Goal: Transaction & Acquisition: Purchase product/service

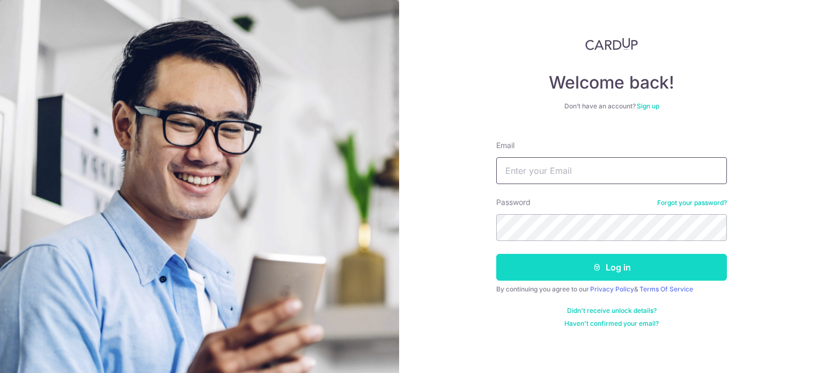
type input "[EMAIL_ADDRESS][DOMAIN_NAME]"
click at [549, 276] on button "Log in" at bounding box center [611, 267] width 231 height 27
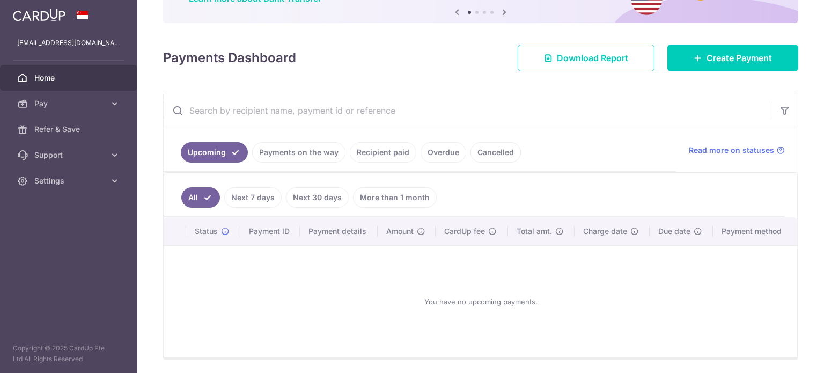
scroll to position [83, 0]
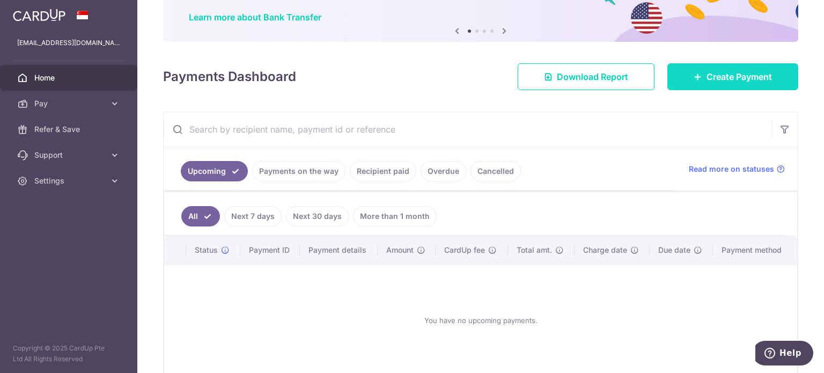
click at [744, 82] on span "Create Payment" at bounding box center [738, 76] width 65 height 13
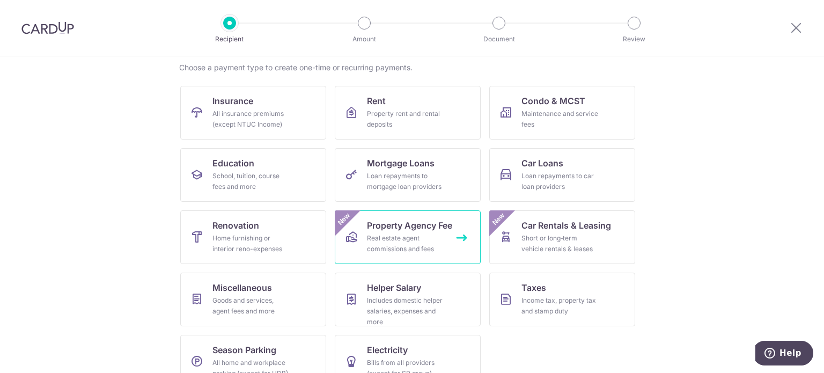
scroll to position [107, 0]
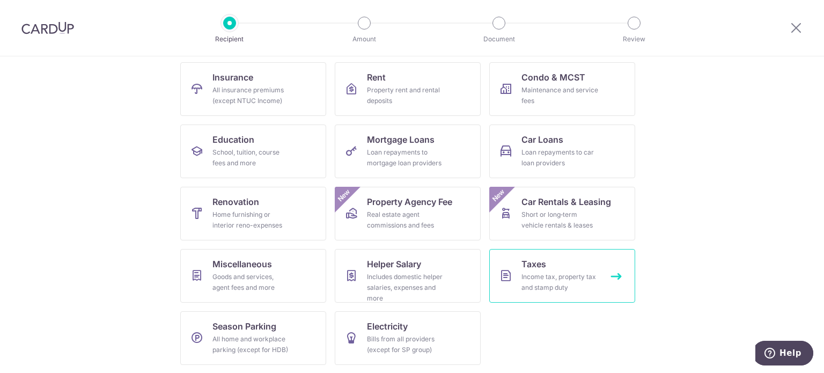
click at [557, 268] on link "Taxes Income tax, property tax and stamp duty" at bounding box center [562, 276] width 146 height 54
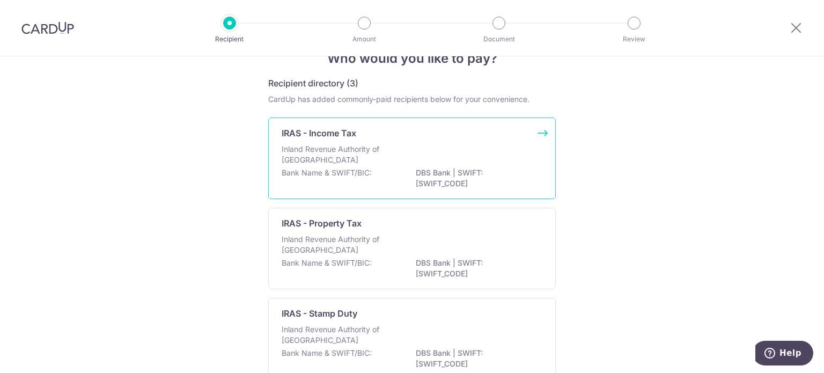
scroll to position [54, 0]
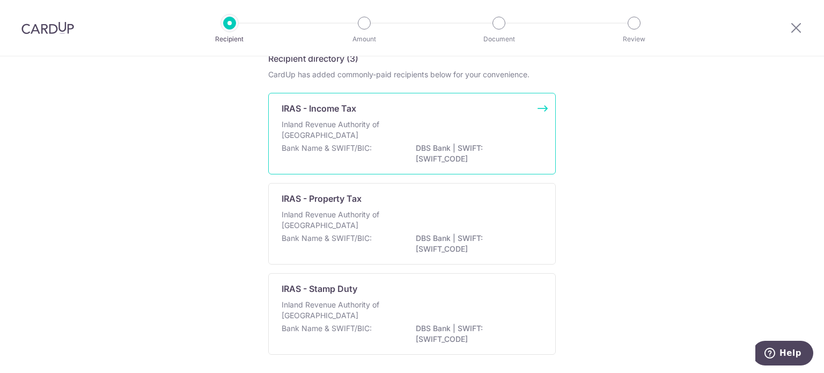
click at [467, 123] on div "Inland Revenue Authority of Singapore" at bounding box center [412, 131] width 261 height 24
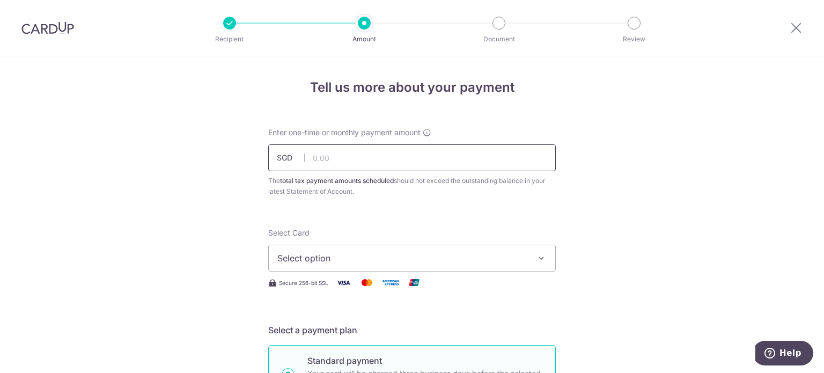
click at [348, 159] on input "text" at bounding box center [411, 157] width 287 height 27
click at [338, 158] on input "text" at bounding box center [411, 157] width 287 height 27
click at [337, 160] on input "text" at bounding box center [411, 157] width 287 height 27
paste input "237.67"
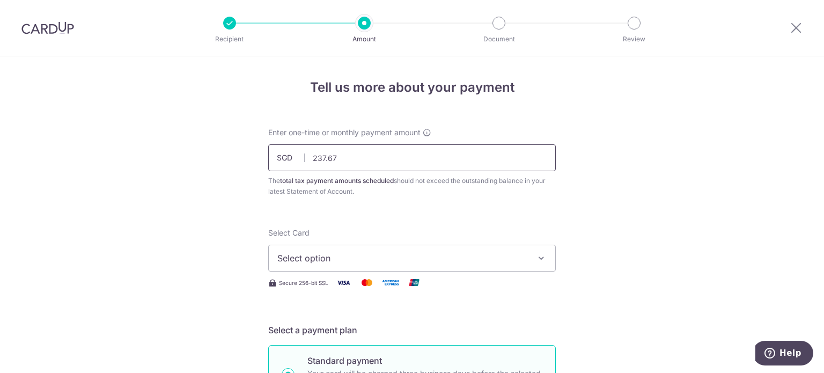
type input "237.67"
click at [326, 249] on button "Select option" at bounding box center [411, 258] width 287 height 27
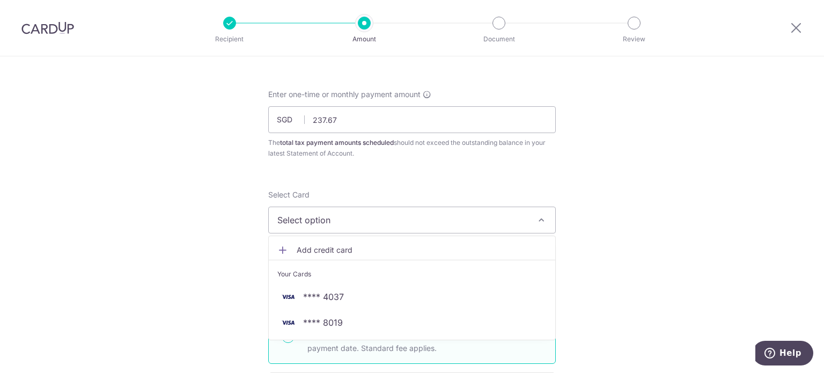
scroll to position [107, 0]
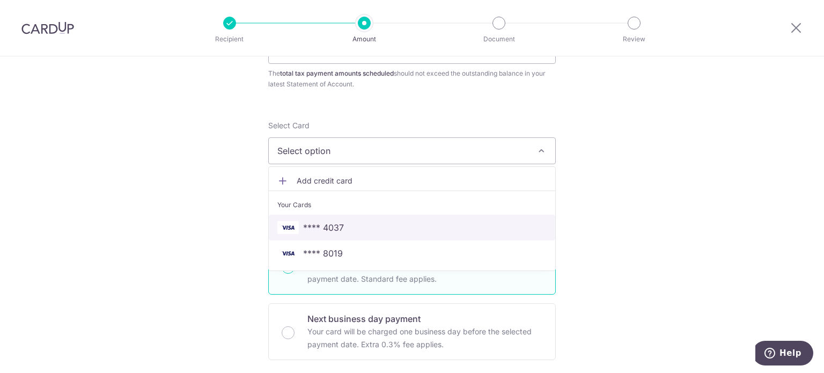
drag, startPoint x: 351, startPoint y: 226, endPoint x: 386, endPoint y: 218, distance: 35.8
click at [351, 226] on span "**** 4037" at bounding box center [411, 227] width 269 height 13
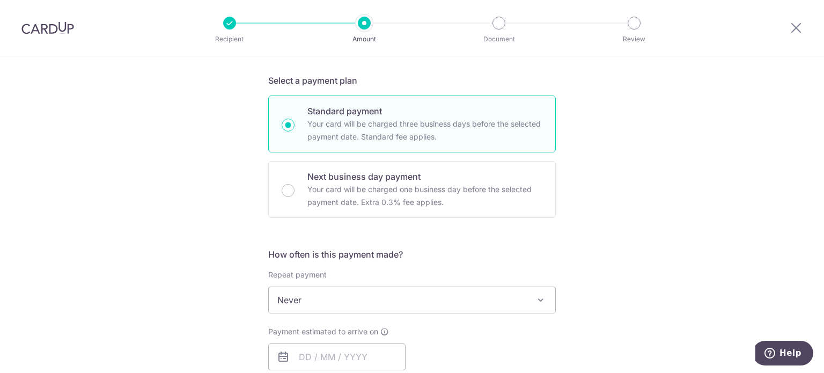
scroll to position [268, 0]
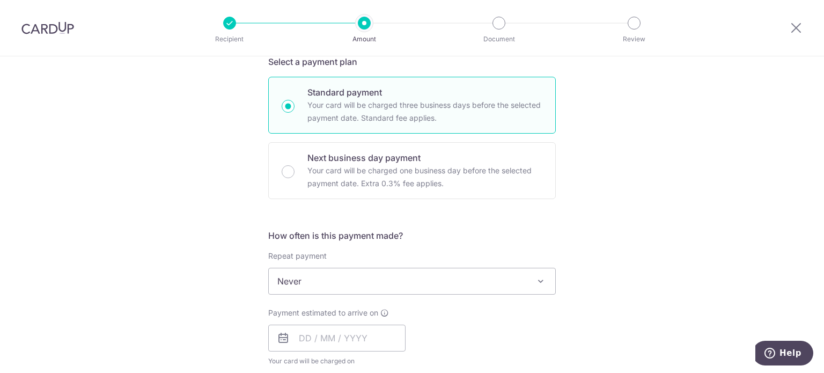
click at [313, 287] on span "Never" at bounding box center [412, 281] width 286 height 26
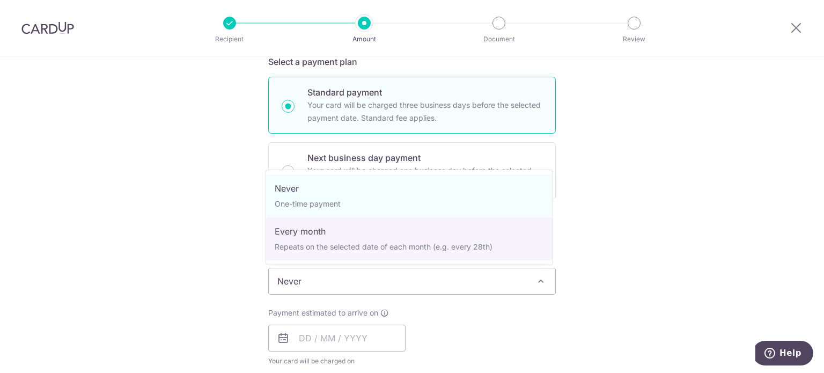
select select "3"
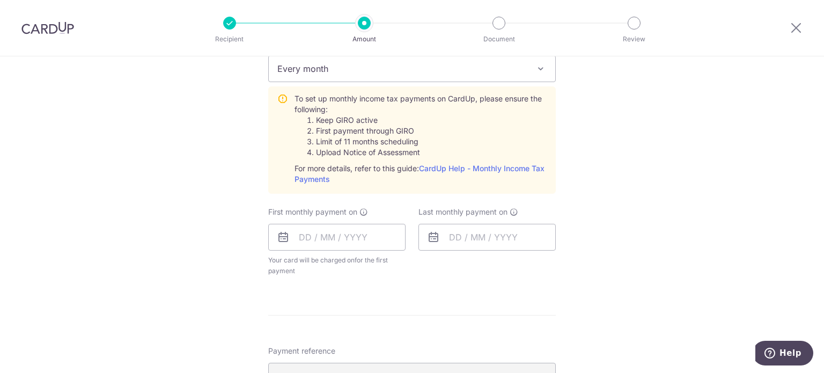
scroll to position [483, 0]
click at [300, 239] on input "text" at bounding box center [336, 234] width 137 height 27
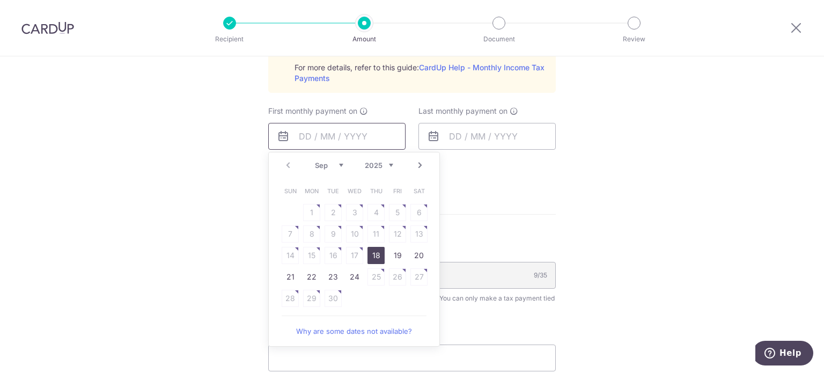
scroll to position [590, 0]
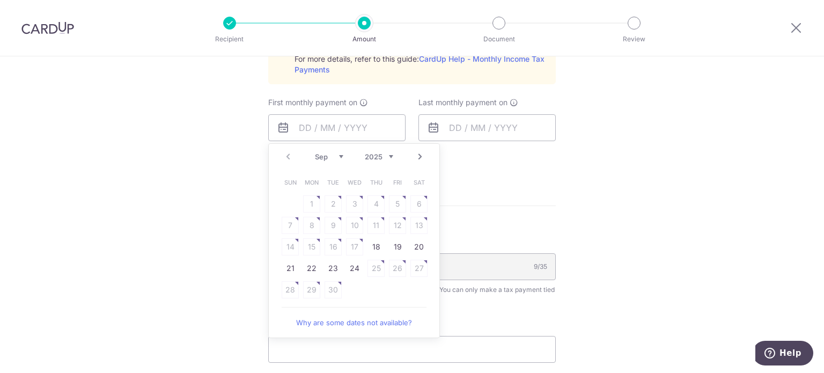
click at [417, 154] on link "Next" at bounding box center [419, 156] width 13 height 13
click at [288, 157] on link "Prev" at bounding box center [288, 156] width 13 height 13
click at [353, 272] on link "24" at bounding box center [354, 268] width 17 height 17
type input "24/09/2025"
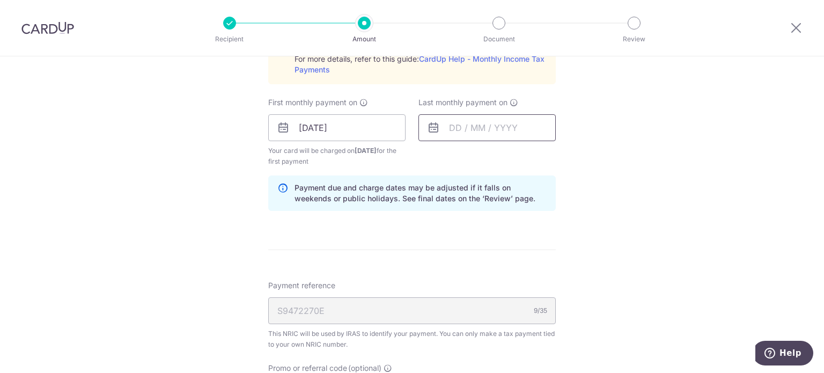
click at [449, 126] on input "text" at bounding box center [486, 127] width 137 height 27
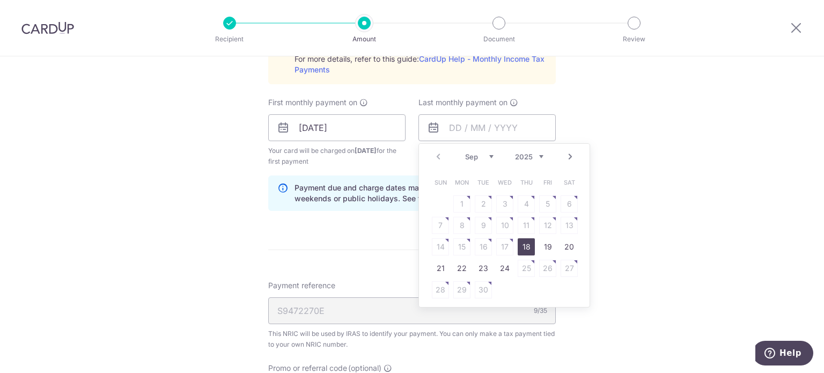
click at [565, 156] on link "Next" at bounding box center [570, 156] width 13 height 13
click at [566, 159] on link "Next" at bounding box center [570, 156] width 13 height 13
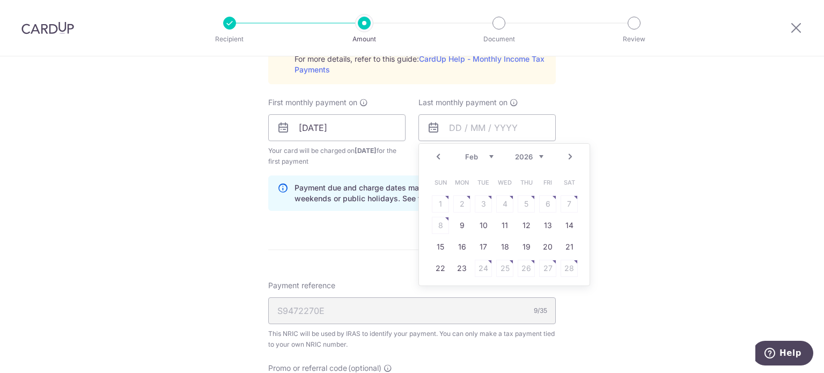
click at [566, 159] on link "Next" at bounding box center [570, 156] width 13 height 13
click at [498, 265] on link "25" at bounding box center [504, 268] width 17 height 17
type input "25/03/2026"
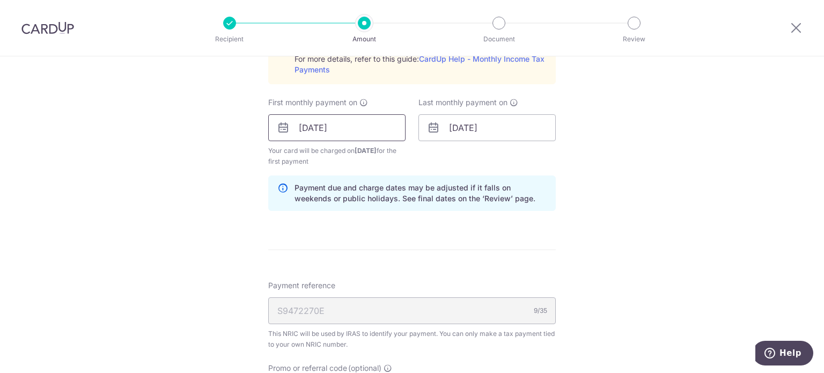
click at [333, 129] on input "24/09/2025" at bounding box center [336, 127] width 137 height 27
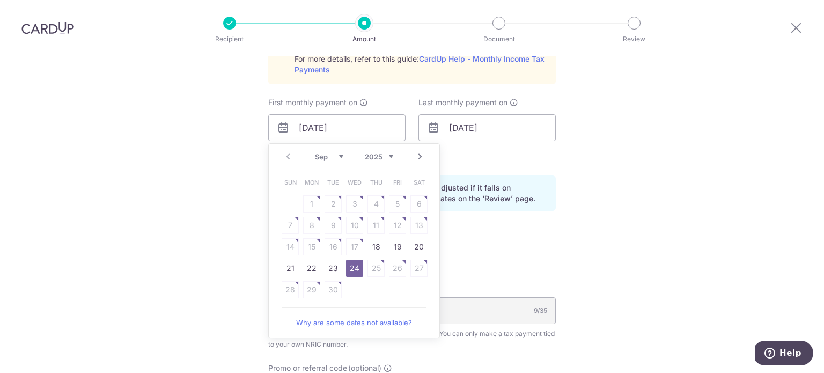
click at [372, 264] on table "Sun Mon Tue Wed Thu Fri Sat 1 2 3 4 5 6 7 8 9 10 11 12 13 14 15 16 17 18 19 20 …" at bounding box center [354, 236] width 150 height 129
click at [370, 321] on link "Why are some dates not available?" at bounding box center [354, 322] width 145 height 21
click at [515, 304] on div "S9472270E 9/35" at bounding box center [411, 310] width 287 height 27
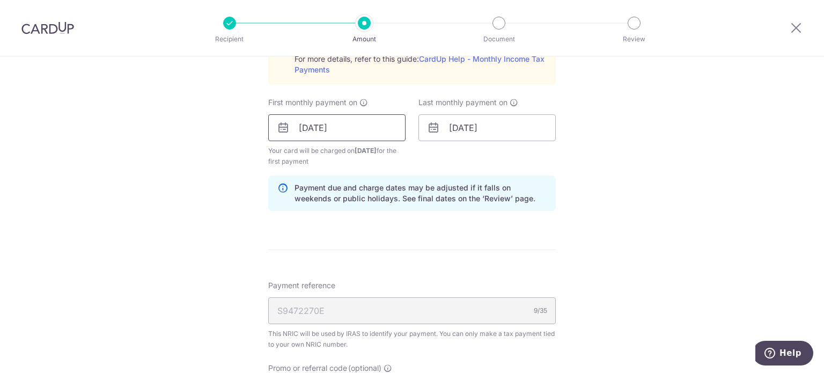
click at [329, 131] on input "24/09/2025" at bounding box center [336, 127] width 137 height 27
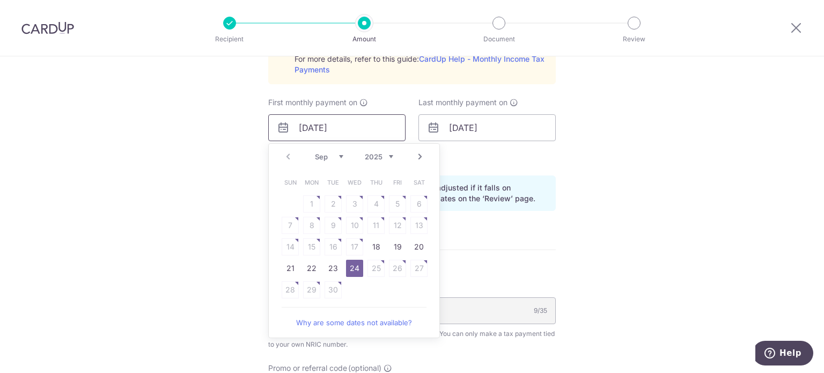
click at [298, 132] on input "24/09/2025" at bounding box center [336, 127] width 137 height 27
click at [285, 271] on link "21" at bounding box center [290, 268] width 17 height 17
type input "21/09/2025"
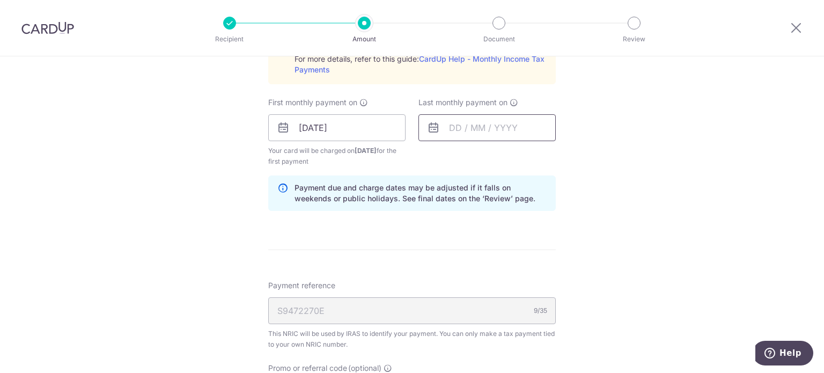
click at [451, 121] on input "text" at bounding box center [486, 127] width 137 height 27
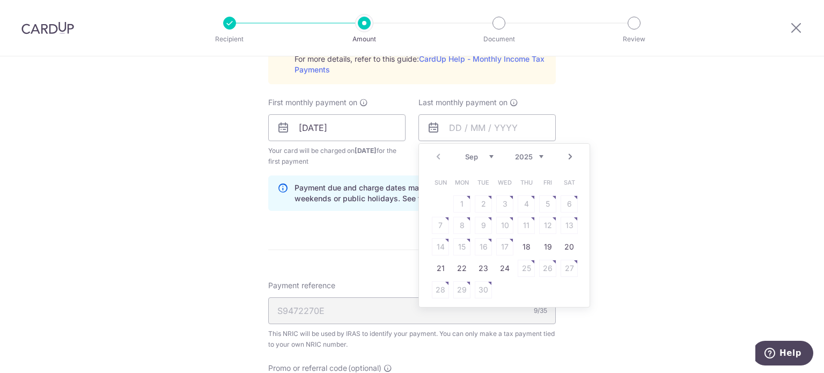
click at [568, 154] on link "Next" at bounding box center [570, 156] width 13 height 13
click at [566, 155] on link "Next" at bounding box center [570, 156] width 13 height 13
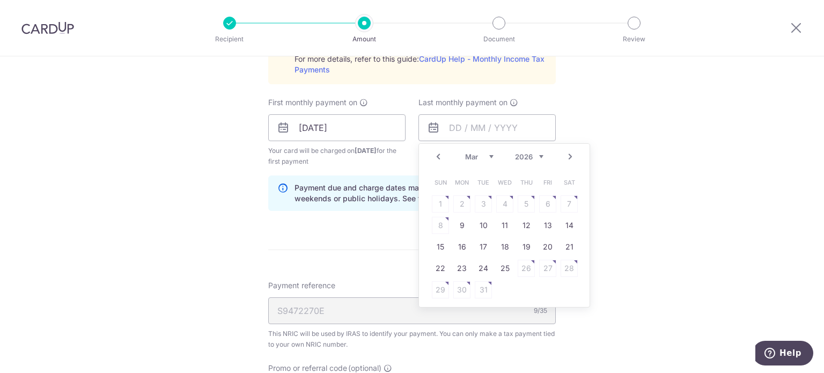
click at [571, 158] on link "Next" at bounding box center [570, 156] width 13 height 13
click at [433, 150] on link "Prev" at bounding box center [438, 156] width 13 height 13
click at [435, 269] on link "22" at bounding box center [440, 268] width 17 height 17
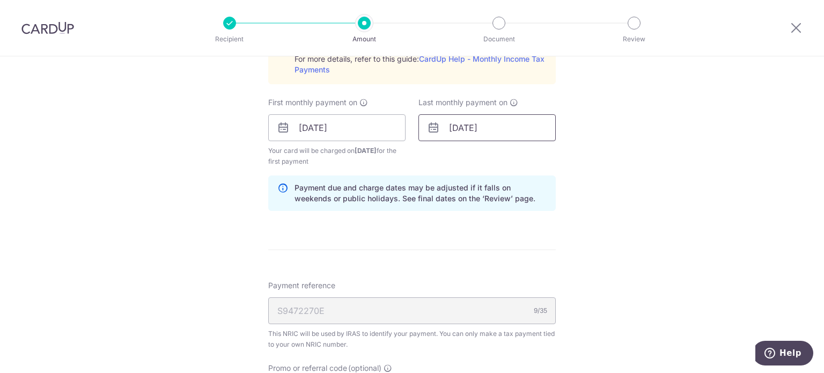
click at [448, 130] on input "[DATE]" at bounding box center [486, 127] width 137 height 27
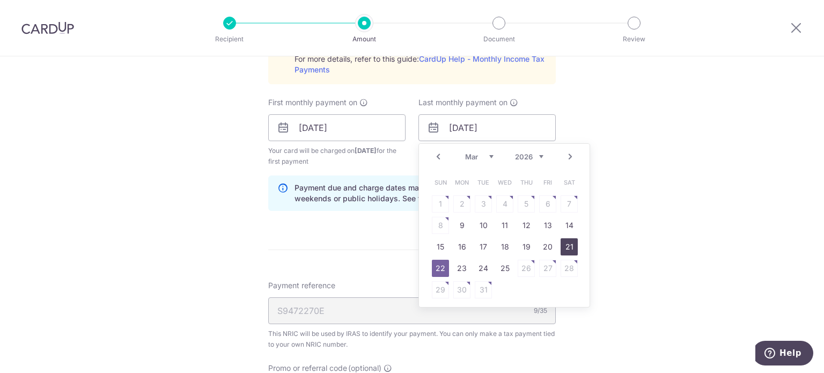
click at [567, 245] on link "21" at bounding box center [568, 246] width 17 height 17
type input "21/03/2026"
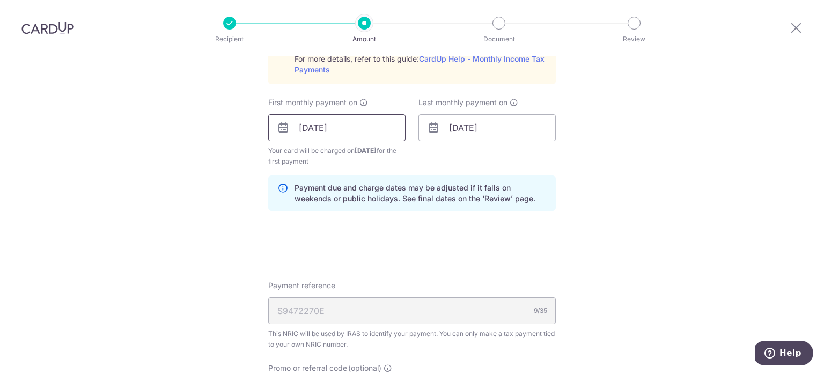
click at [302, 129] on input "21/09/2025" at bounding box center [336, 127] width 137 height 27
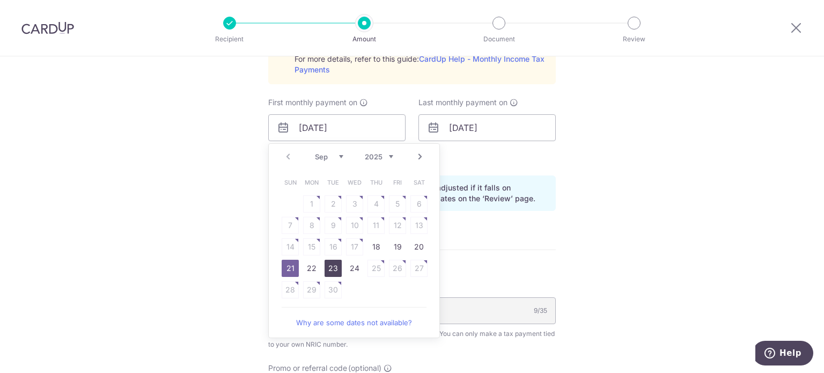
click at [324, 268] on link "23" at bounding box center [332, 268] width 17 height 17
type input "23/09/2025"
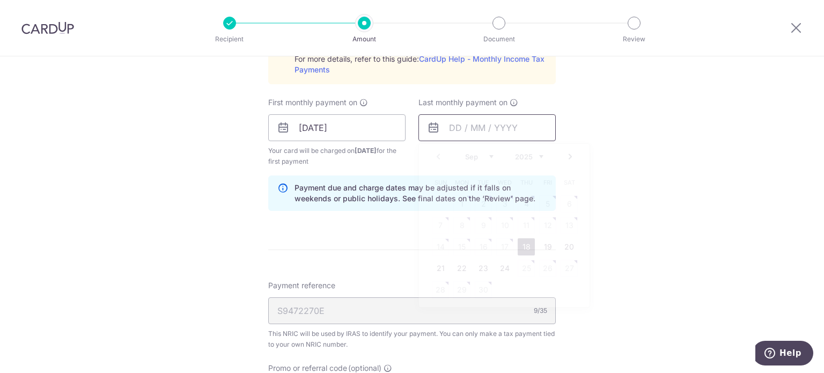
click at [461, 126] on input "text" at bounding box center [486, 127] width 137 height 27
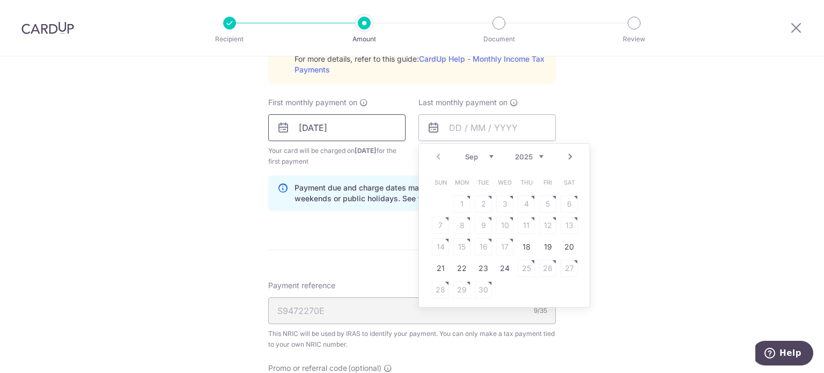
click at [302, 131] on input "23/09/2025" at bounding box center [336, 127] width 137 height 27
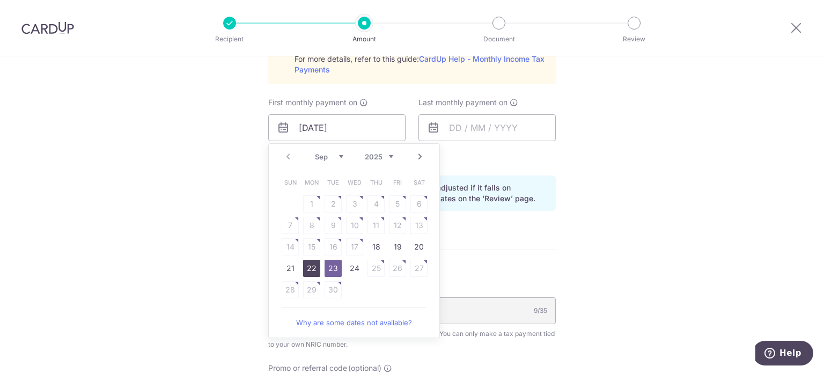
click at [310, 266] on link "22" at bounding box center [311, 268] width 17 height 17
type input "[DATE]"
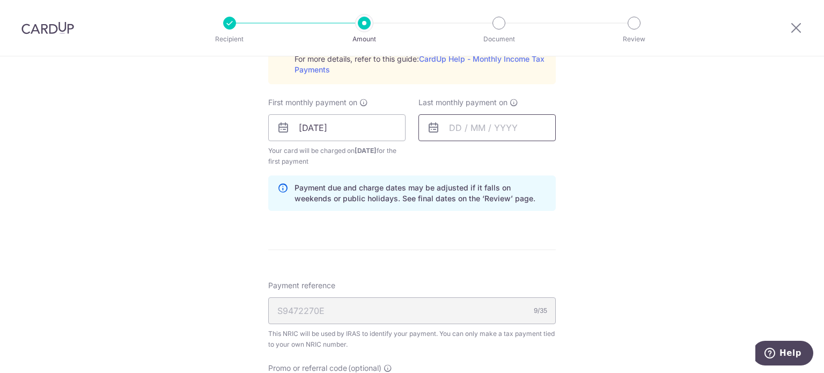
click at [450, 130] on input "text" at bounding box center [486, 127] width 137 height 27
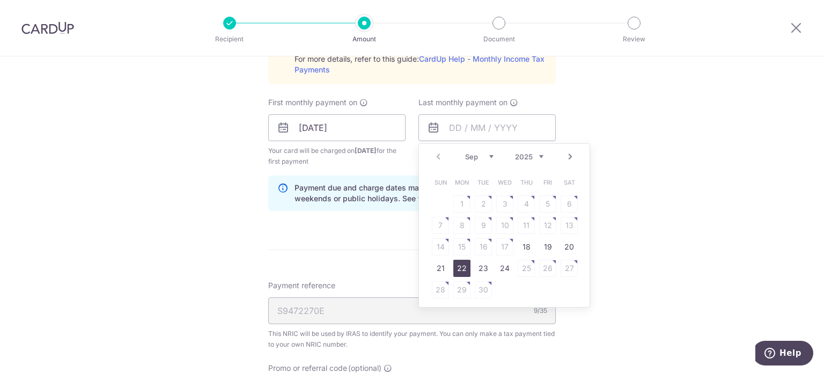
click at [457, 265] on link "22" at bounding box center [461, 268] width 17 height 17
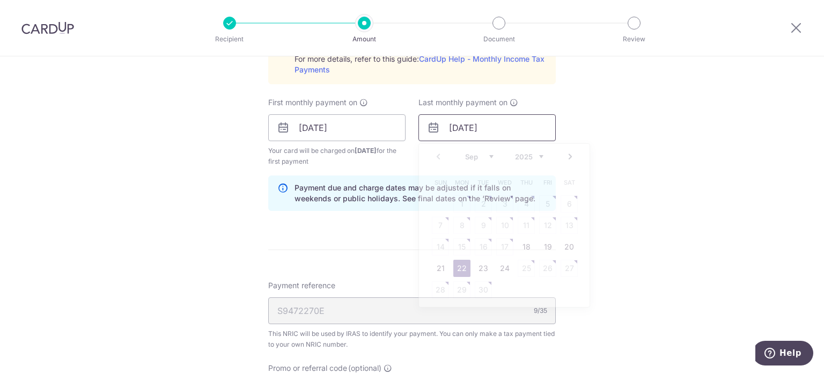
click at [478, 128] on input "[DATE]" at bounding box center [486, 127] width 137 height 27
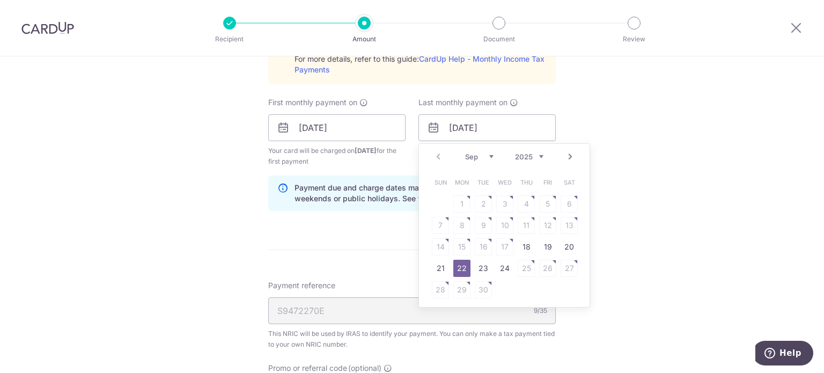
click at [477, 152] on select "Sep Oct Nov Dec" at bounding box center [479, 156] width 28 height 9
click at [538, 158] on select "2025 2026" at bounding box center [529, 156] width 28 height 9
click at [486, 159] on select "Jan Feb Mar Apr May Jun Jul Aug Sep Oct" at bounding box center [479, 156] width 28 height 9
click at [442, 268] on link "22" at bounding box center [440, 268] width 17 height 17
type input "[DATE]"
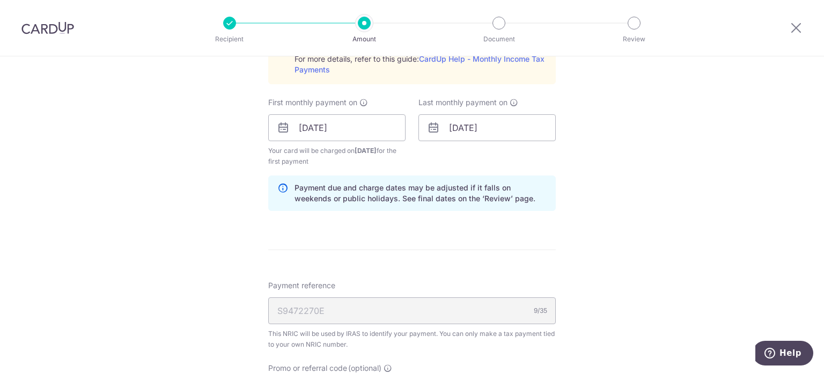
drag, startPoint x: 581, startPoint y: 167, endPoint x: 566, endPoint y: 152, distance: 21.2
click at [581, 167] on div "Tell us more about your payment Enter one-time or monthly payment amount SGD 23…" at bounding box center [412, 47] width 824 height 1162
click at [516, 106] on div "Last monthly payment on 22/03/2026 Prev Next Jan Feb Mar Apr May Jun Jul Aug Se…" at bounding box center [486, 119] width 137 height 44
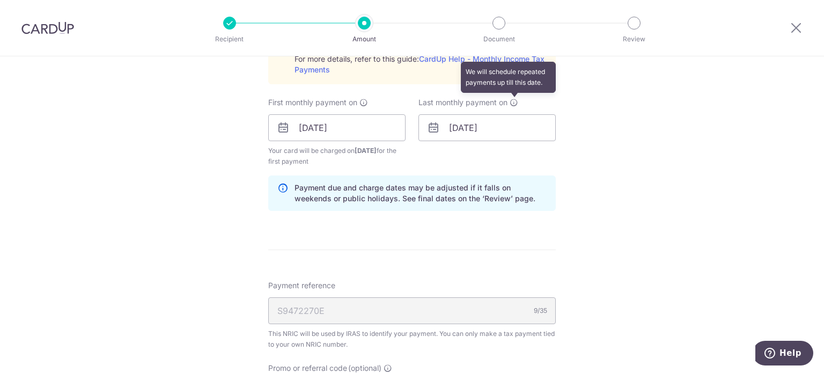
click at [512, 100] on icon at bounding box center [513, 102] width 9 height 9
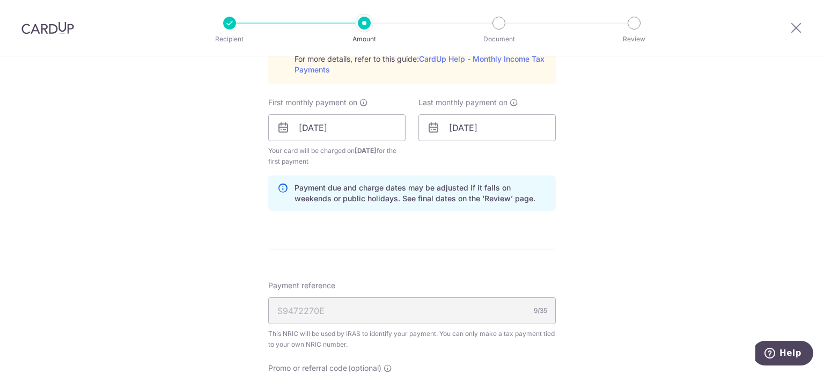
drag, startPoint x: 584, startPoint y: 128, endPoint x: 537, endPoint y: 196, distance: 82.9
click at [585, 131] on div "Tell us more about your payment Enter one-time or monthly payment amount SGD 23…" at bounding box center [412, 47] width 824 height 1162
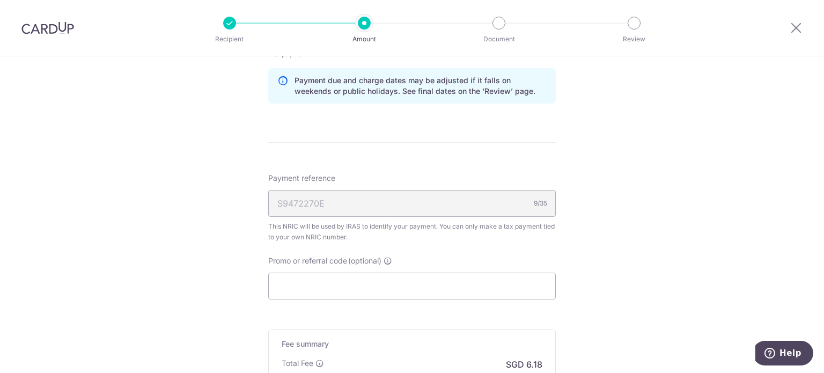
scroll to position [751, 0]
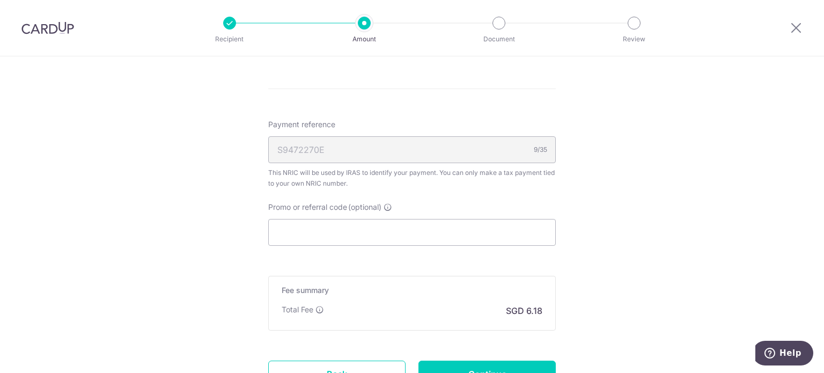
click at [345, 241] on input "Promo or referral code (optional)" at bounding box center [411, 232] width 287 height 27
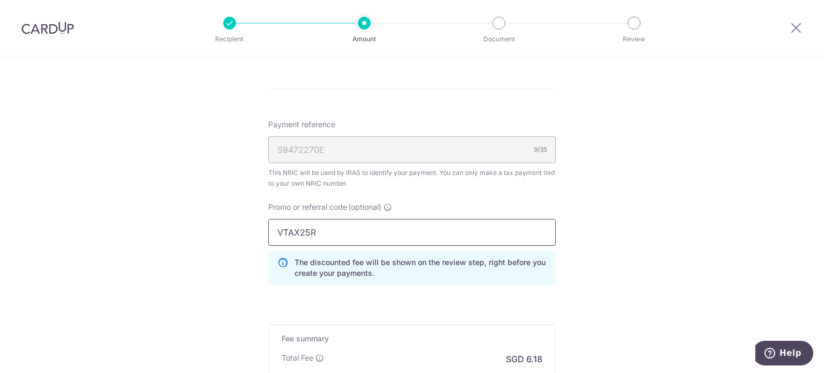
type input "VTAX25R"
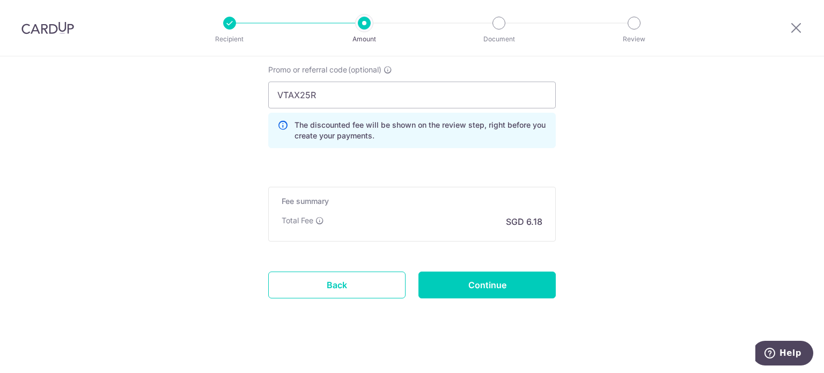
scroll to position [892, 0]
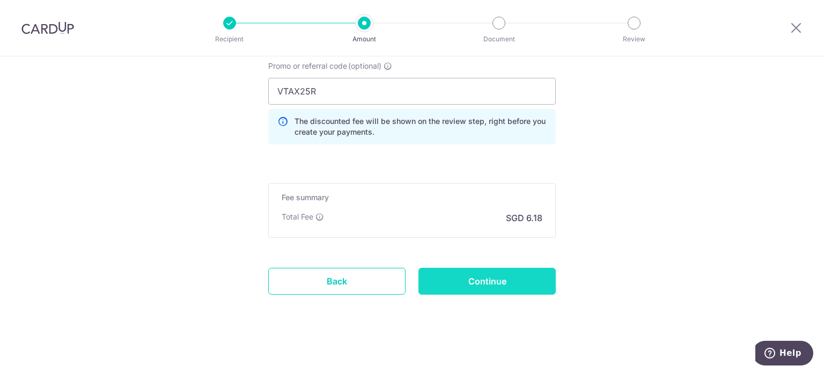
click at [497, 274] on input "Continue" at bounding box center [486, 281] width 137 height 27
type input "Create Schedule"
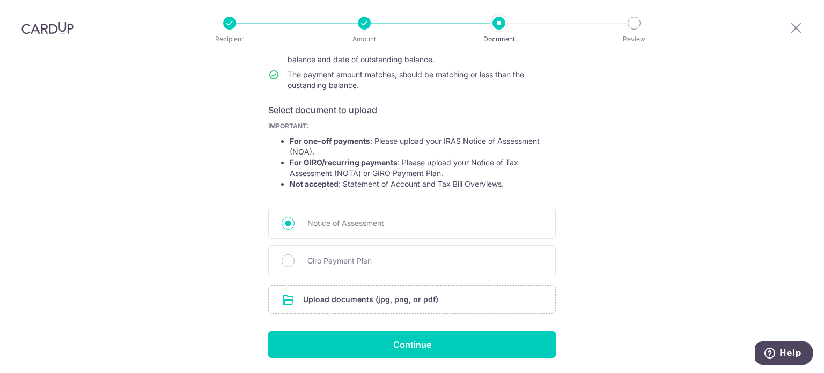
scroll to position [174, 0]
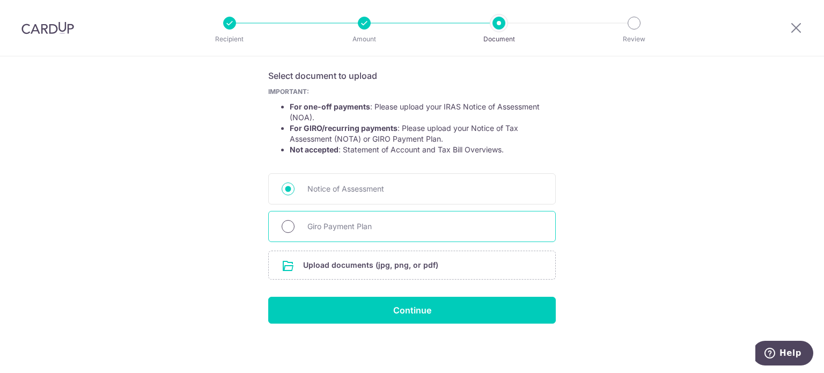
click at [282, 224] on input "Giro Payment Plan" at bounding box center [288, 226] width 13 height 13
radio input "true"
click at [395, 270] on input "file" at bounding box center [412, 265] width 286 height 28
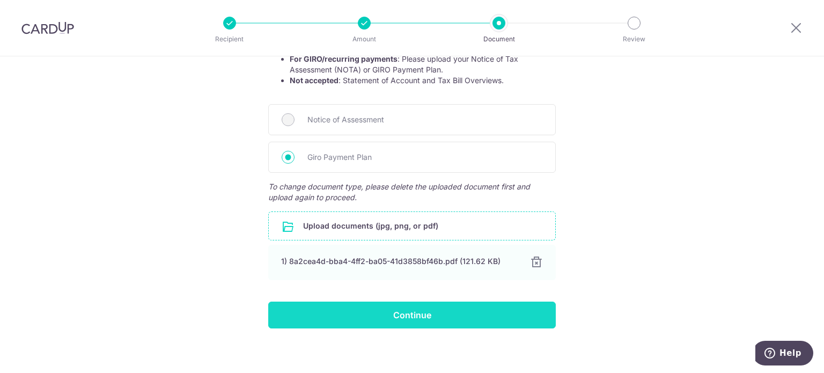
scroll to position [248, 0]
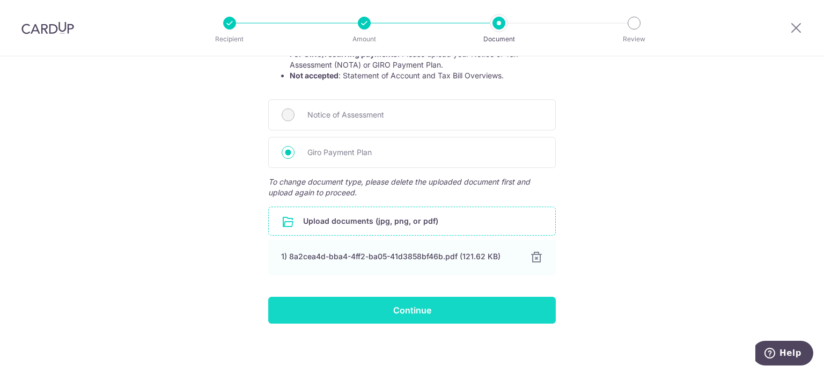
click at [401, 304] on input "Continue" at bounding box center [411, 310] width 287 height 27
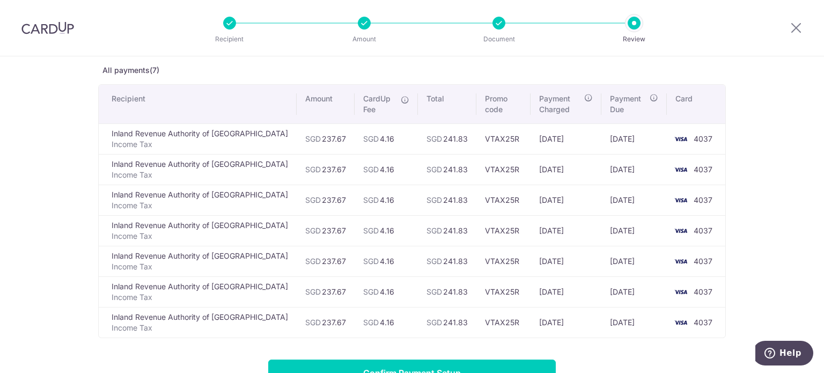
scroll to position [161, 0]
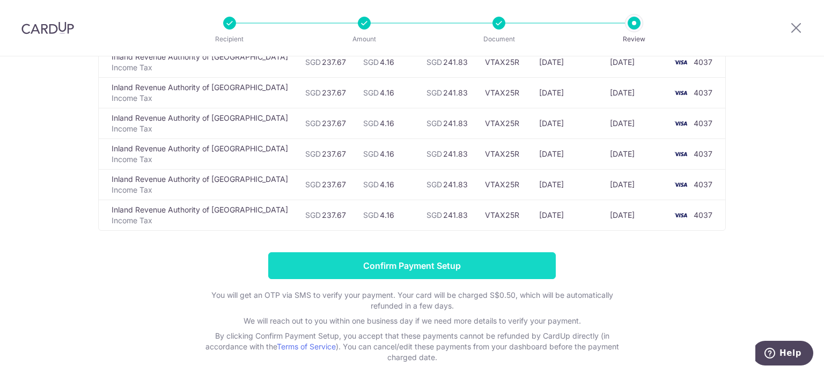
click at [440, 270] on input "Confirm Payment Setup" at bounding box center [411, 265] width 287 height 27
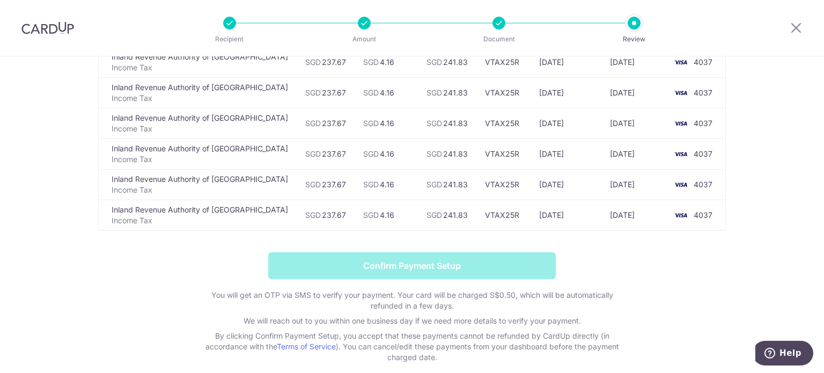
scroll to position [212, 0]
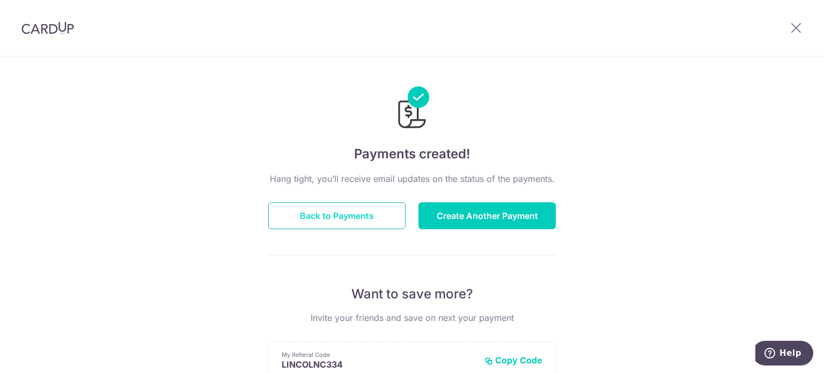
click at [322, 220] on button "Back to Payments" at bounding box center [336, 215] width 137 height 27
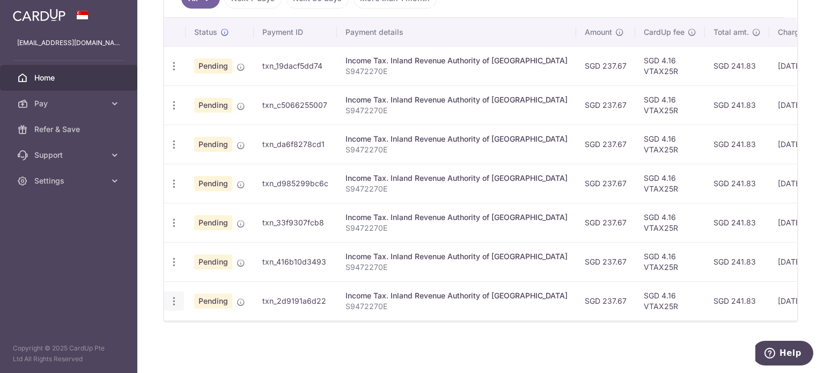
click at [171, 296] on icon "button" at bounding box center [173, 301] width 11 height 11
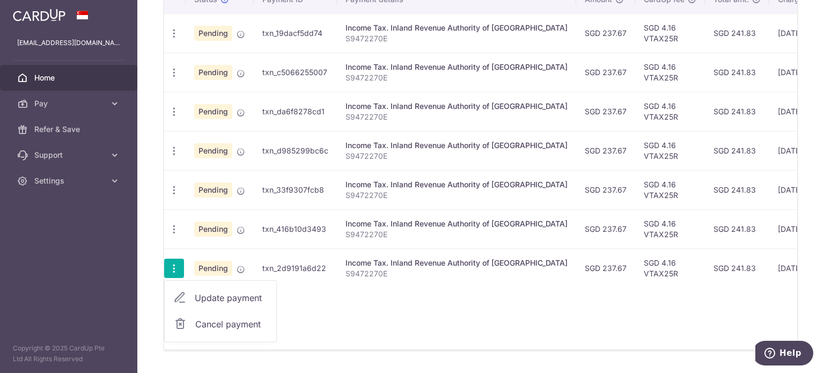
scroll to position [370, 0]
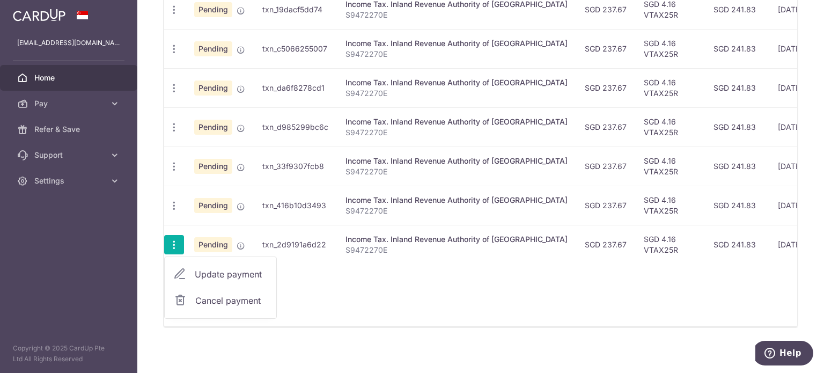
click at [240, 270] on span "Update payment" at bounding box center [231, 274] width 73 height 13
radio input "true"
type input "237.67"
type input "[DATE]"
type input "S9472270E"
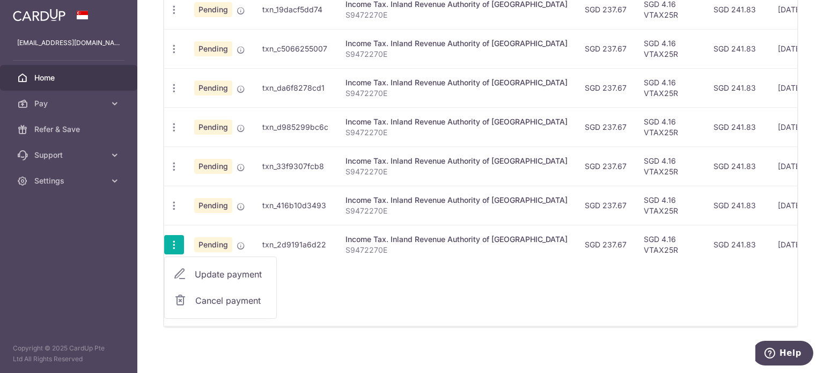
type input "VTAX25R"
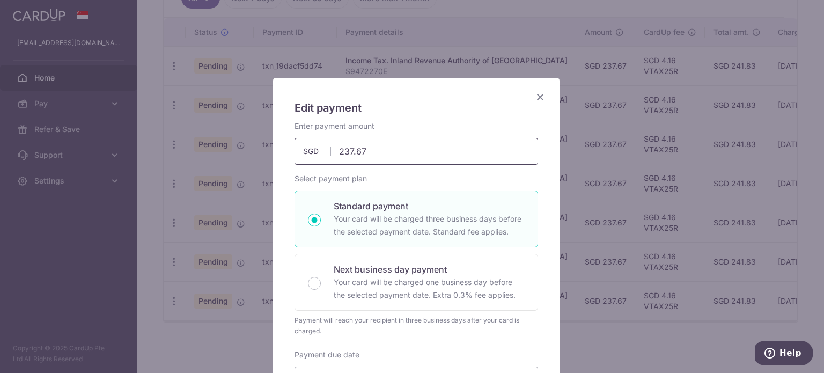
drag, startPoint x: 375, startPoint y: 147, endPoint x: 305, endPoint y: 155, distance: 71.2
click at [305, 155] on div "237.67 237.67 SGD" at bounding box center [415, 151] width 243 height 27
paste input "4"
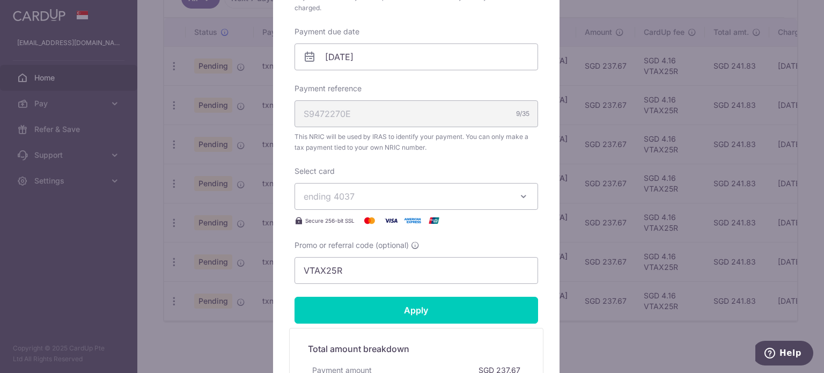
scroll to position [322, 0]
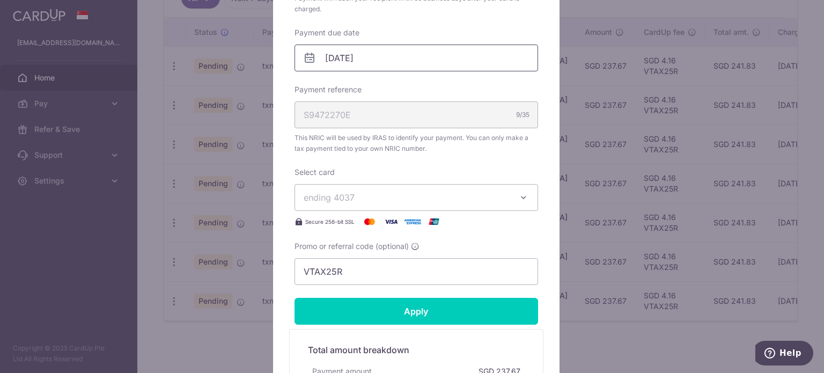
type input "237.64"
click at [317, 53] on input "[DATE]" at bounding box center [415, 58] width 243 height 27
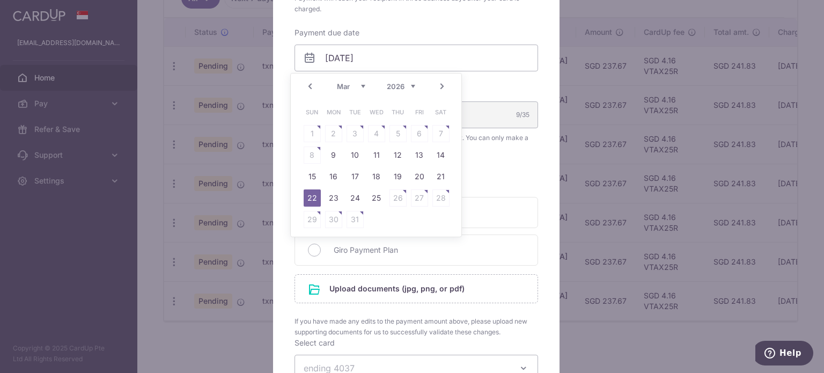
click at [521, 79] on div "Enter payment amount 237.64 237.64 SGD To change the payment amount, please can…" at bounding box center [415, 127] width 243 height 656
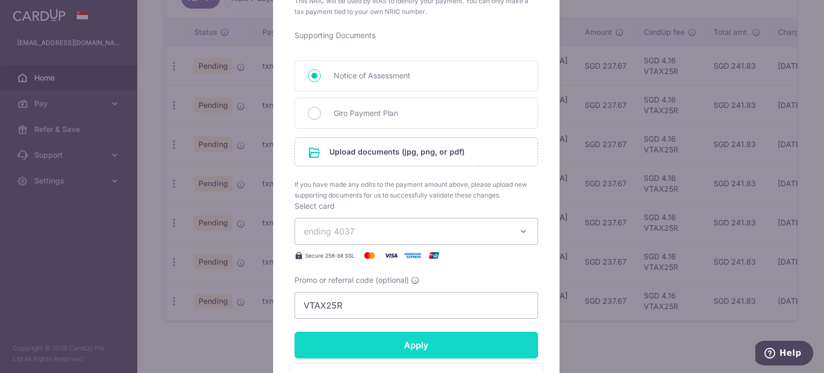
scroll to position [483, 0]
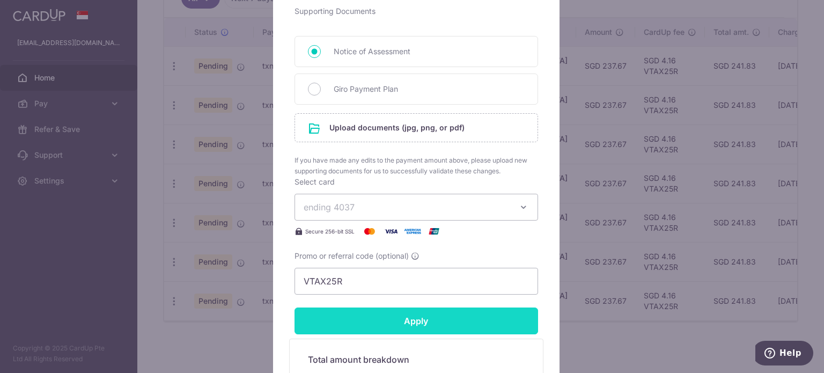
click at [375, 320] on input "Apply" at bounding box center [415, 320] width 243 height 27
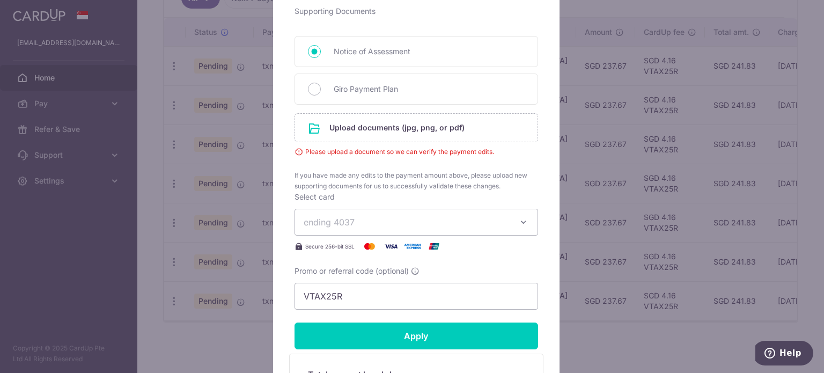
scroll to position [536, 0]
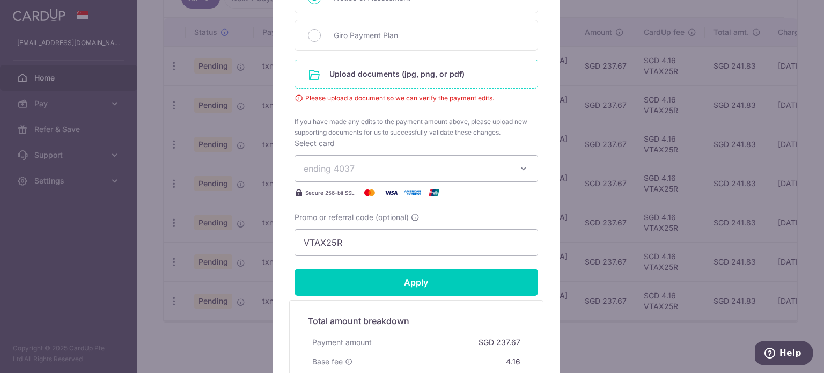
click at [389, 76] on input "file" at bounding box center [416, 74] width 242 height 28
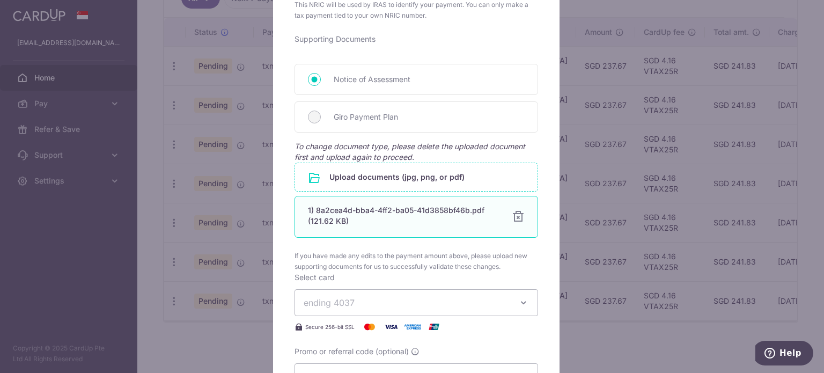
scroll to position [429, 0]
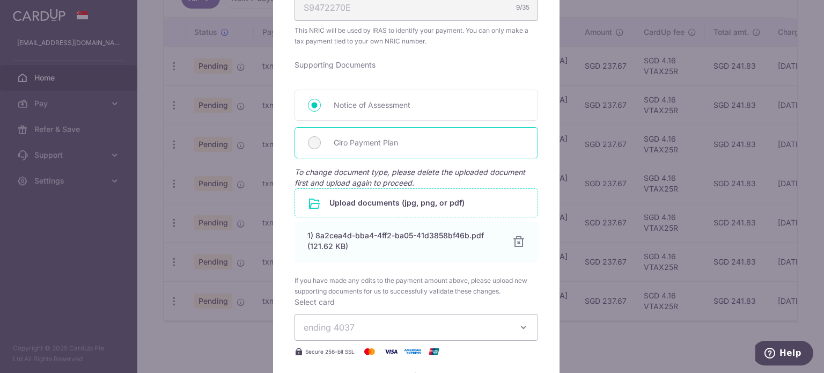
click at [350, 145] on span "Giro Payment Plan" at bounding box center [429, 142] width 191 height 13
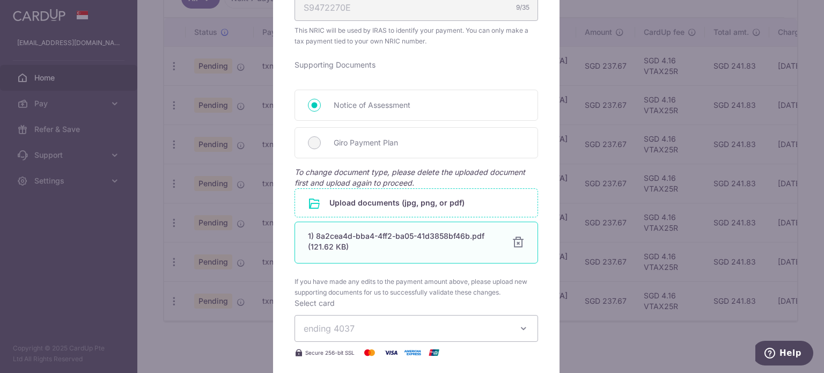
click at [512, 243] on div at bounding box center [518, 242] width 13 height 13
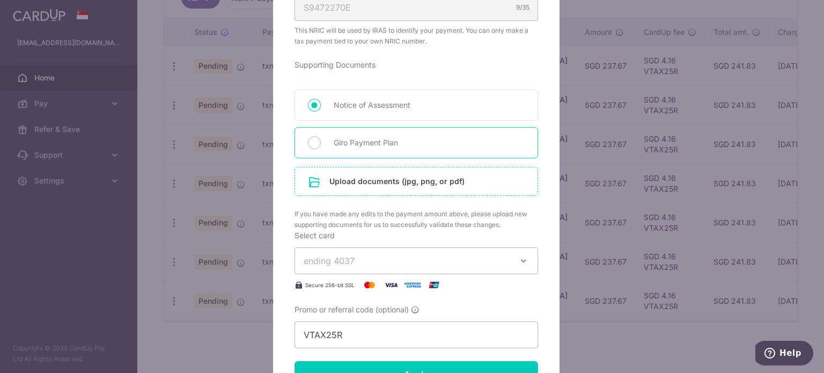
click at [326, 143] on div "Giro Payment Plan" at bounding box center [415, 142] width 243 height 31
click at [311, 146] on input "Giro Payment Plan" at bounding box center [314, 142] width 13 height 13
radio input "true"
click at [360, 182] on input "file" at bounding box center [416, 181] width 242 height 28
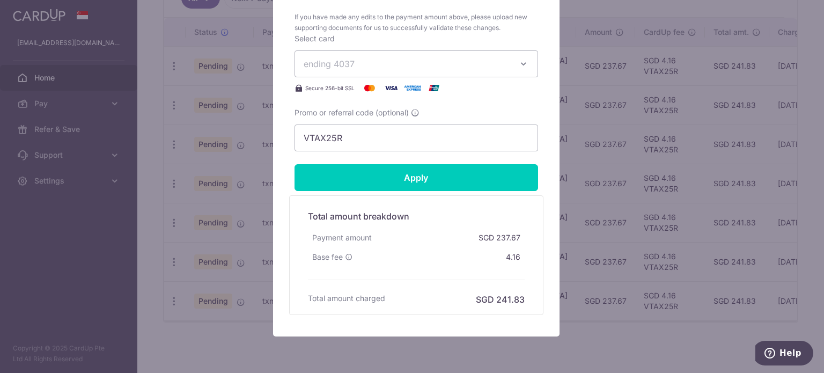
scroll to position [697, 0]
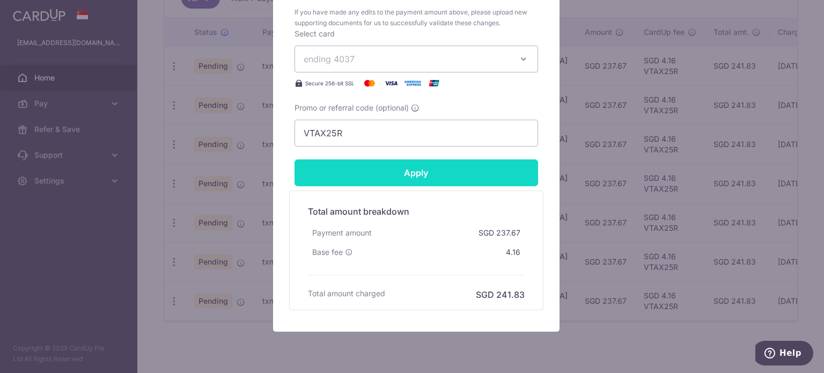
click at [423, 176] on input "Apply" at bounding box center [415, 172] width 243 height 27
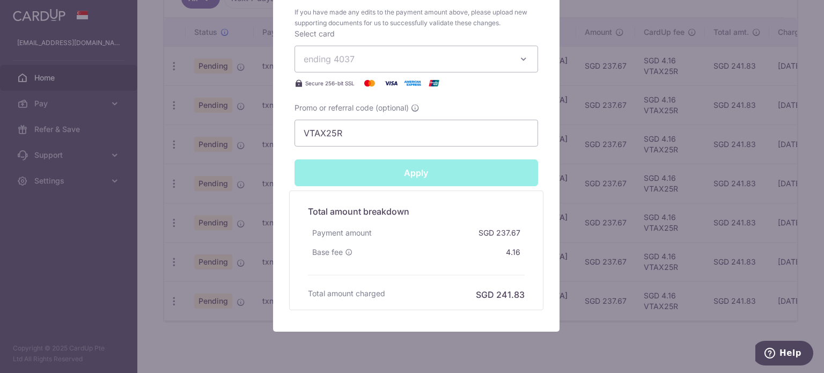
type input "Successfully Applied"
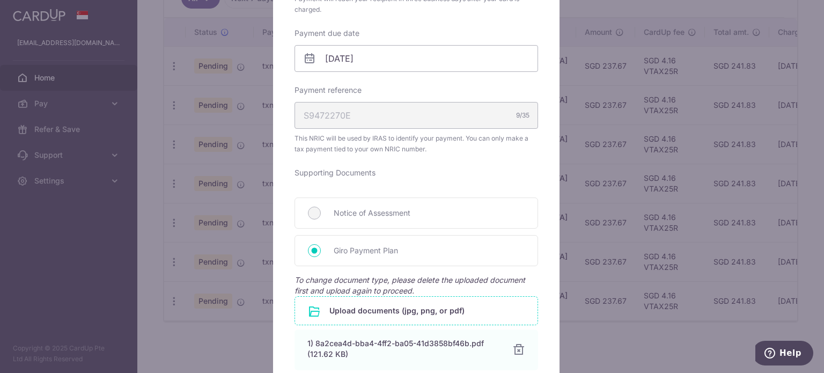
scroll to position [37, 0]
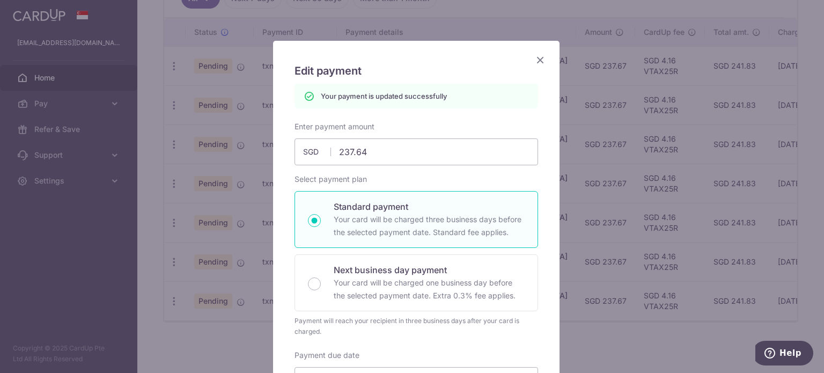
click at [536, 57] on icon "Close" at bounding box center [540, 59] width 13 height 13
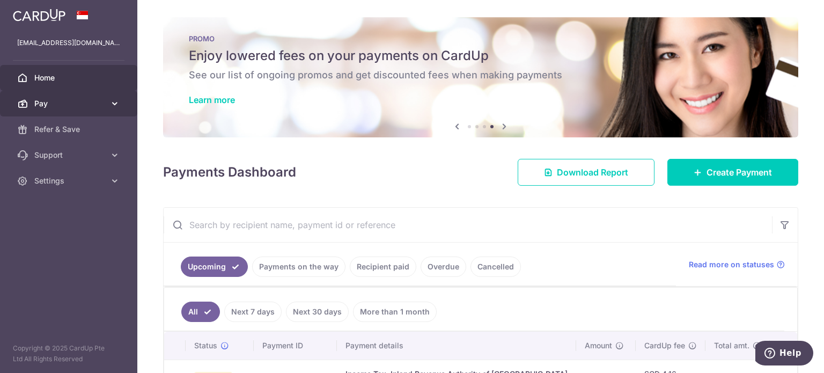
click at [36, 97] on link "Pay" at bounding box center [68, 104] width 137 height 26
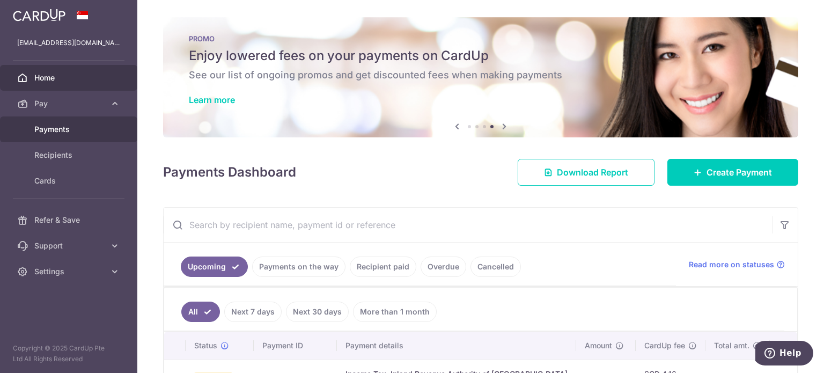
click at [50, 129] on span "Payments" at bounding box center [69, 129] width 71 height 11
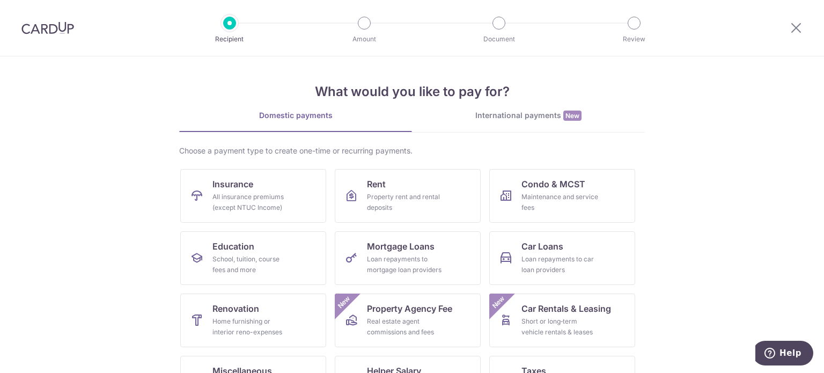
scroll to position [107, 0]
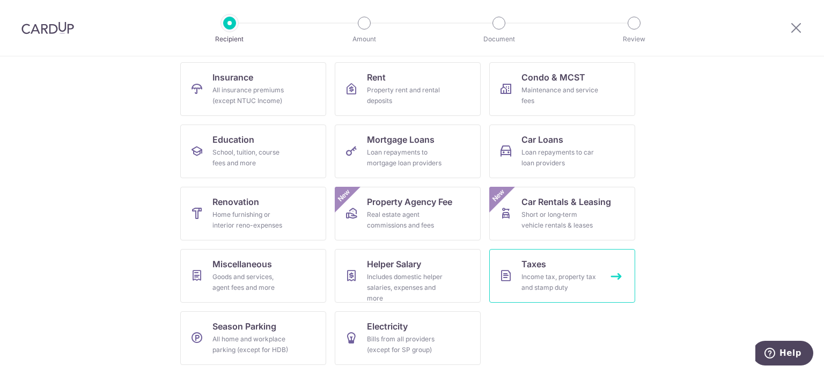
click at [545, 280] on div "Income tax, property tax and stamp duty" at bounding box center [559, 281] width 77 height 21
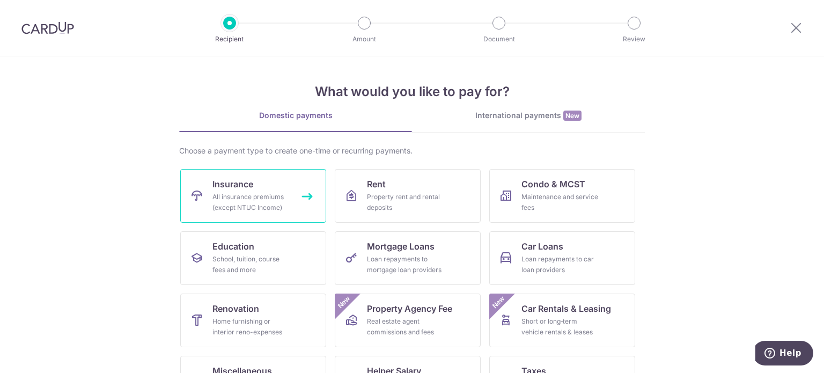
click at [252, 209] on div "All insurance premiums (except NTUC Income)" at bounding box center [250, 201] width 77 height 21
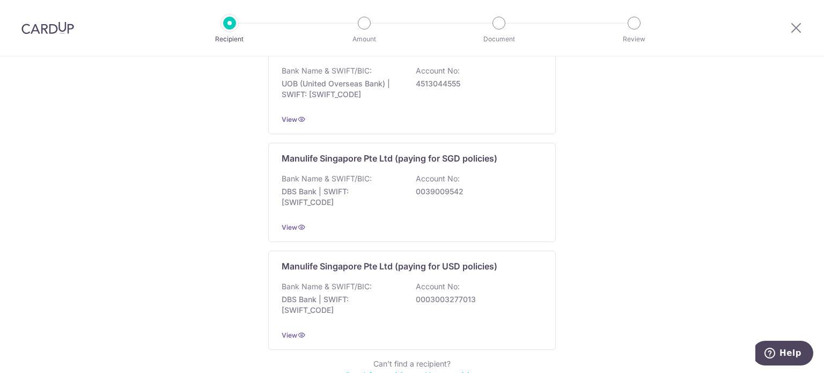
scroll to position [1088, 0]
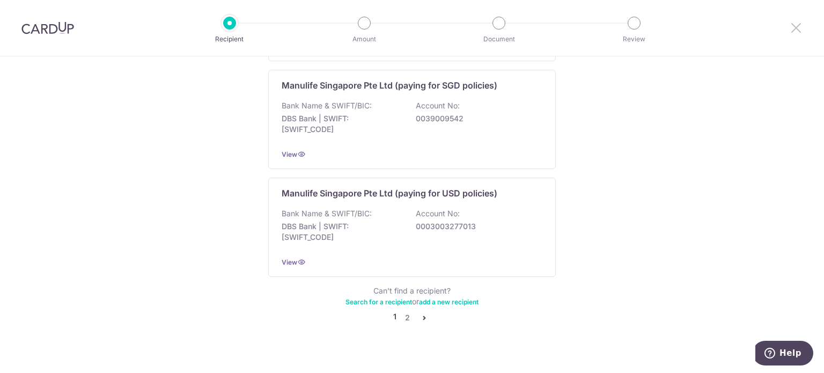
click at [799, 31] on icon at bounding box center [795, 27] width 13 height 13
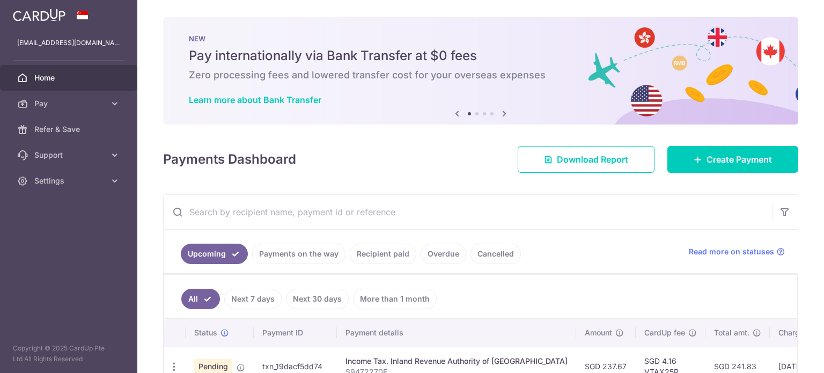
click at [796, 25] on div "× Pause Schedule Pause all future payments in this series Pause just this one p…" at bounding box center [480, 186] width 686 height 373
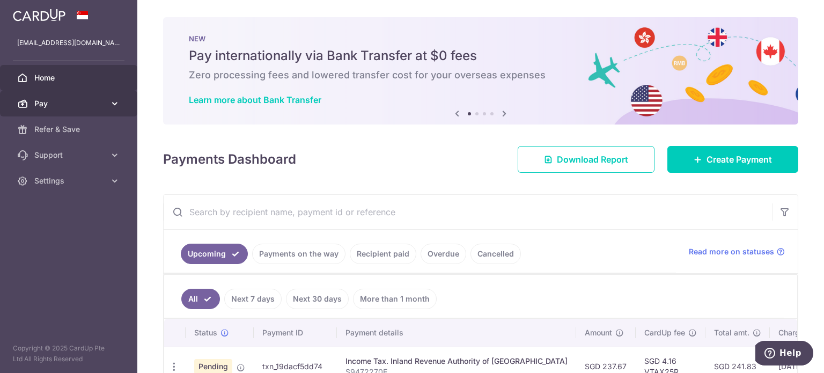
click at [70, 98] on span "Pay" at bounding box center [69, 103] width 71 height 11
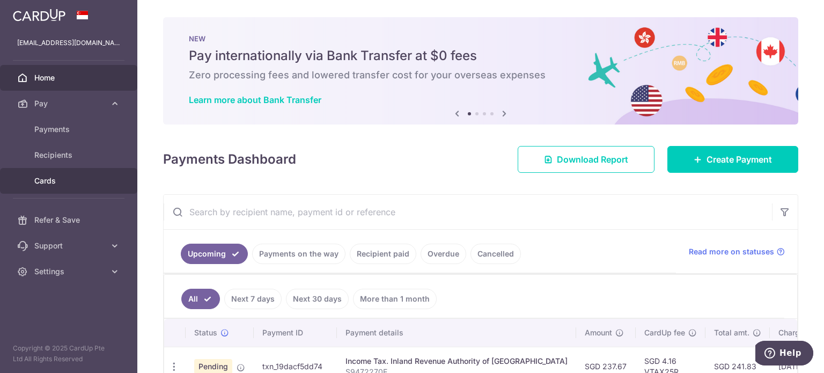
click at [65, 181] on span "Cards" at bounding box center [69, 180] width 71 height 11
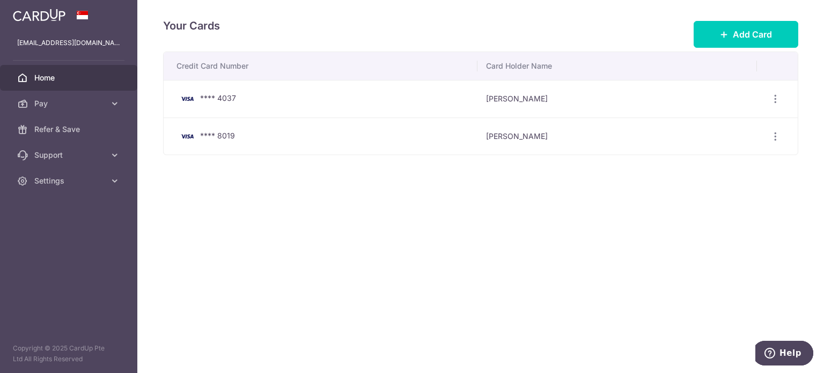
click at [52, 82] on span "Home" at bounding box center [69, 77] width 71 height 11
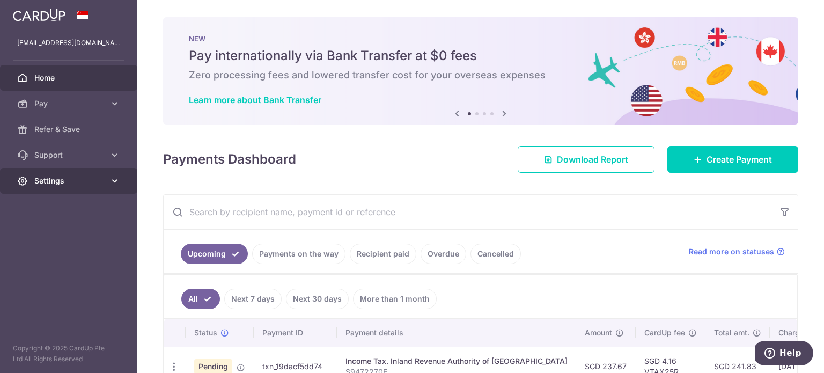
click at [97, 190] on link "Settings" at bounding box center [68, 181] width 137 height 26
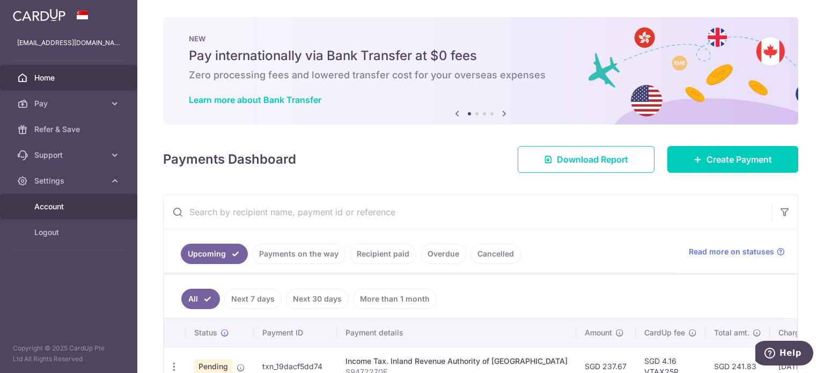
click at [84, 206] on span "Account" at bounding box center [69, 206] width 71 height 11
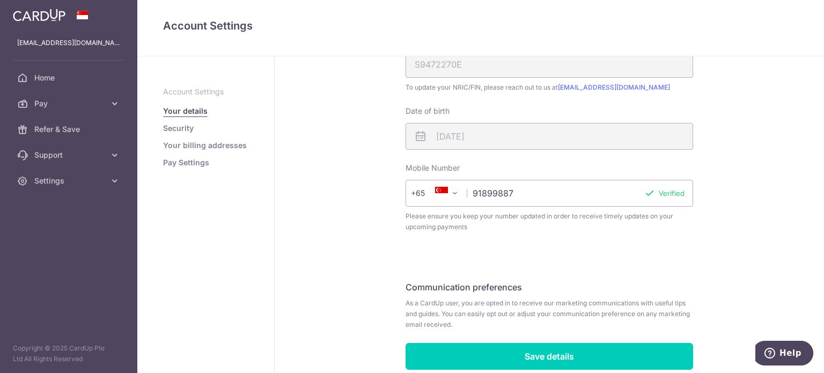
scroll to position [315, 0]
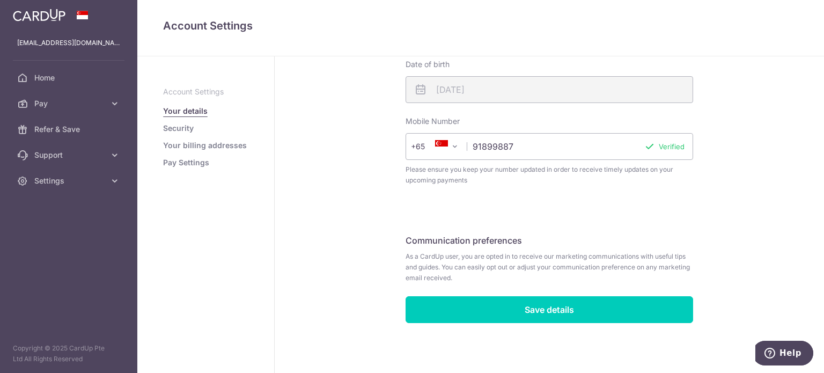
click at [205, 142] on link "Your billing addresses" at bounding box center [205, 145] width 84 height 11
